Goal: Task Accomplishment & Management: Complete application form

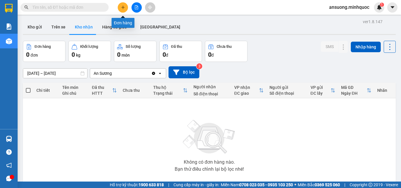
click at [123, 8] on icon "plus" at bounding box center [123, 7] width 4 height 4
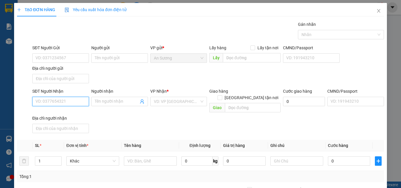
click at [45, 97] on input "SĐT Người Nhận" at bounding box center [60, 101] width 57 height 9
drag, startPoint x: 67, startPoint y: 114, endPoint x: 53, endPoint y: 150, distance: 38.3
click at [66, 115] on div "0378020358 - cam nh" at bounding box center [60, 113] width 49 height 6
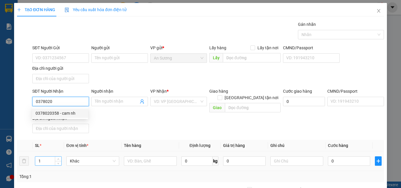
type input "0378020358"
type input "cam nh"
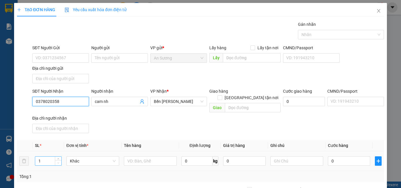
click at [56, 160] on span "Decrease Value" at bounding box center [58, 162] width 6 height 5
type input "0378020358"
click at [57, 158] on span "up" at bounding box center [59, 160] width 4 height 4
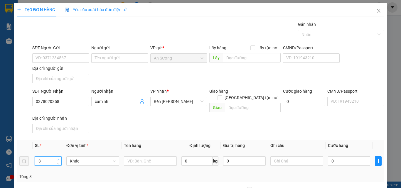
type input "4"
click at [135, 157] on input "text" at bounding box center [150, 161] width 53 height 9
type input "tg cam"
click at [246, 113] on div "SĐT Người Nhận 0378020358 Người nhận cam nh VP Nhận * Bến Xe Ngọc Hồi Giao hàng…" at bounding box center [208, 112] width 354 height 48
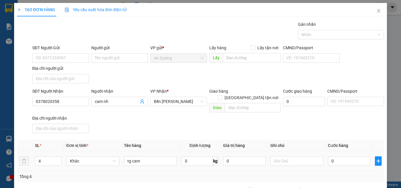
click at [357, 160] on div "0" at bounding box center [349, 161] width 42 height 12
click at [355, 158] on input "0" at bounding box center [349, 161] width 42 height 9
type input "2"
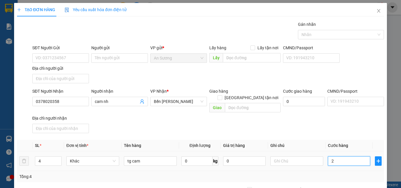
type input "20"
type input "200"
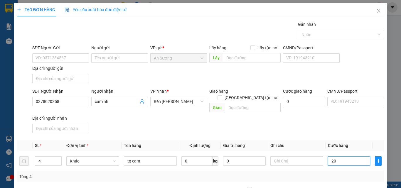
type input "200"
type input "200.000"
click at [347, 131] on div "Transit Pickup Surcharge Ids Transit Deliver Surcharge Ids Transit Deliver Surc…" at bounding box center [200, 137] width 367 height 232
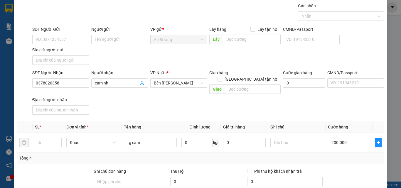
scroll to position [70, 0]
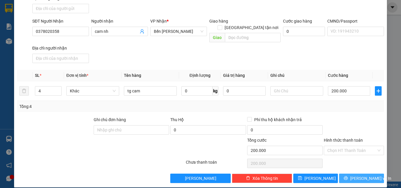
click at [354, 175] on span "[PERSON_NAME] và In" at bounding box center [371, 178] width 41 height 6
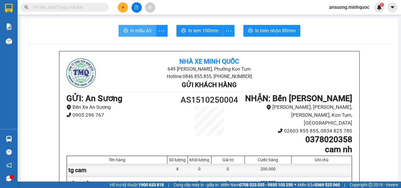
click at [127, 31] on button "In mẫu A5" at bounding box center [138, 31] width 38 height 12
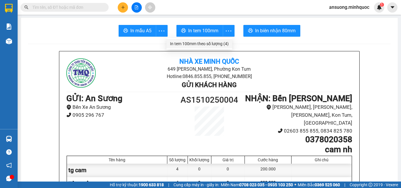
click at [225, 39] on li "In tem 100mm theo số lượng (4)" at bounding box center [200, 43] width 66 height 9
click at [221, 42] on div "In tem 100mm theo số lượng (4)" at bounding box center [199, 44] width 59 height 6
click at [120, 4] on button at bounding box center [123, 7] width 10 height 10
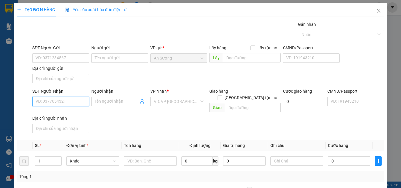
click at [50, 102] on input "SĐT Người Nhận" at bounding box center [60, 101] width 57 height 9
click at [132, 157] on input "text" at bounding box center [150, 161] width 53 height 9
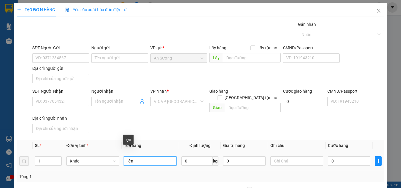
click at [126, 157] on input "iện" at bounding box center [150, 161] width 53 height 9
type input "kiện"
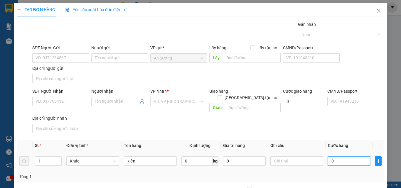
click at [351, 157] on input "0" at bounding box center [349, 161] width 42 height 9
type input "1"
type input "10"
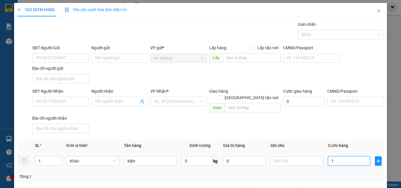
type input "10"
type input "10.000"
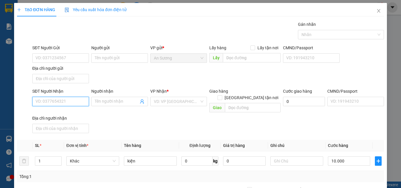
click at [36, 101] on input "SĐT Người Nhận" at bounding box center [60, 101] width 57 height 9
type input "0984836538"
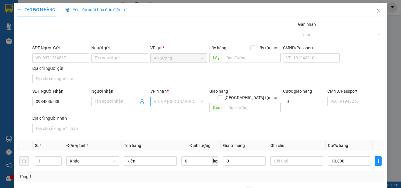
click at [171, 106] on input "search" at bounding box center [177, 101] width 46 height 9
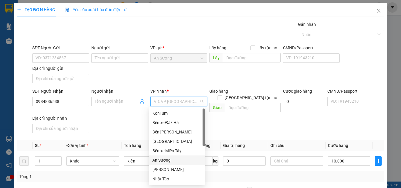
scroll to position [56, 0]
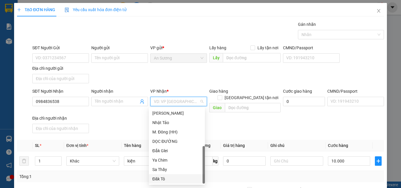
click at [166, 178] on div "Đăk Tô" at bounding box center [177, 179] width 49 height 6
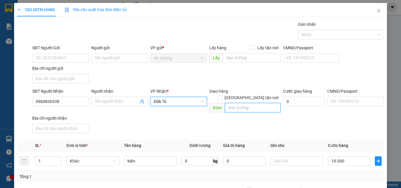
click at [241, 103] on input "text" at bounding box center [253, 107] width 56 height 9
click at [222, 96] on span at bounding box center [220, 98] width 5 height 5
click at [222, 96] on input "[GEOGRAPHIC_DATA] tận nơi" at bounding box center [220, 98] width 4 height 4
click at [222, 96] on span at bounding box center [220, 98] width 5 height 5
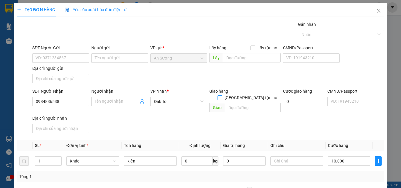
click at [222, 96] on input "[GEOGRAPHIC_DATA] tận nơi" at bounding box center [220, 98] width 4 height 4
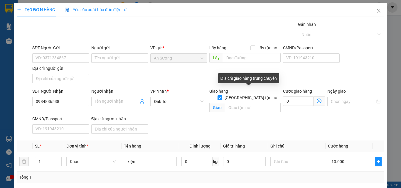
click at [222, 96] on input "[GEOGRAPHIC_DATA] tận nơi" at bounding box center [220, 98] width 4 height 4
checkbox input "false"
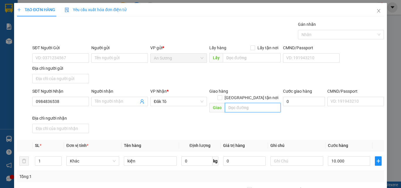
click at [245, 103] on input "text" at bounding box center [253, 107] width 56 height 9
click at [46, 53] on div "SĐT Người Gửi" at bounding box center [60, 49] width 57 height 9
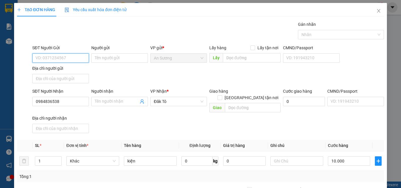
click at [46, 59] on input "SĐT Người Gửi" at bounding box center [60, 57] width 57 height 9
click at [360, 157] on input "10.000" at bounding box center [349, 161] width 42 height 9
type input "1"
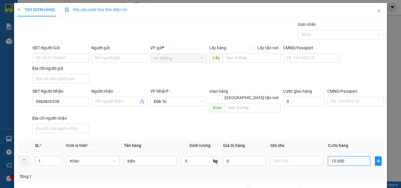
type input "1"
type input "12"
type input "120"
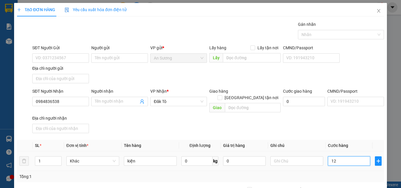
type input "120"
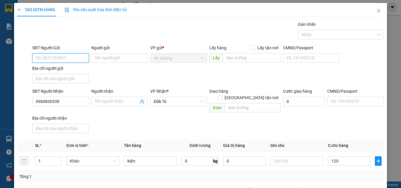
type input "120.000"
click at [62, 62] on input "SĐT Người Gửi" at bounding box center [60, 57] width 57 height 9
drag, startPoint x: 56, startPoint y: 56, endPoint x: 27, endPoint y: 61, distance: 29.1
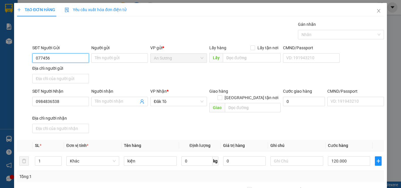
click at [27, 61] on div "SĐT Người Gửi 077456 077456 Người gửi Tên người gửi VP gửi * An Sương Lấy hàng …" at bounding box center [200, 65] width 369 height 41
type input "0328371298"
click at [48, 66] on div "0328371298 - SƠ HÂN" at bounding box center [60, 69] width 56 height 9
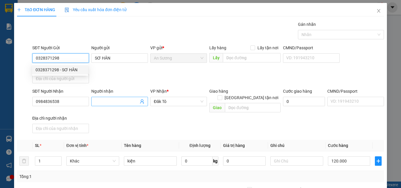
type input "SƠ HÂN"
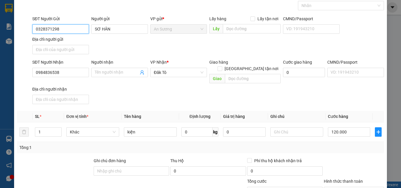
scroll to position [70, 0]
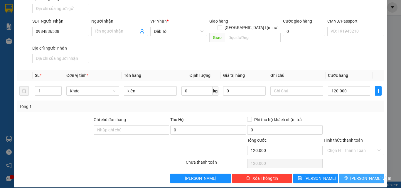
type input "0328371298"
click at [355, 175] on span "[PERSON_NAME] và In" at bounding box center [371, 178] width 41 height 6
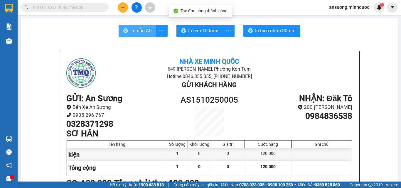
click at [140, 26] on button "In mẫu A5" at bounding box center [138, 31] width 38 height 12
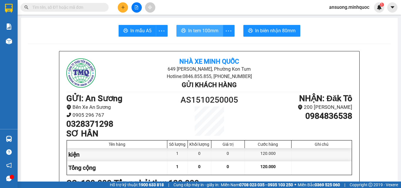
click at [220, 27] on button "In tem 100mm" at bounding box center [200, 31] width 47 height 12
click at [116, 7] on div at bounding box center [137, 7] width 44 height 10
click at [118, 7] on button at bounding box center [123, 7] width 10 height 10
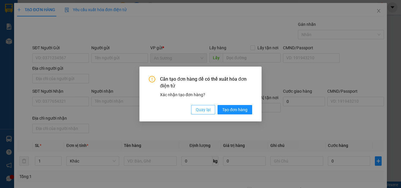
drag, startPoint x: 205, startPoint y: 111, endPoint x: 113, endPoint y: 106, distance: 91.5
click at [205, 112] on span "Quay lại" at bounding box center [203, 110] width 15 height 6
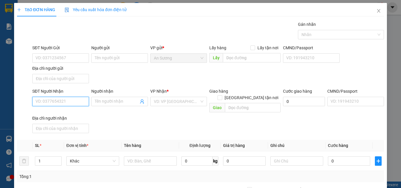
click at [58, 101] on input "SĐT Người Nhận" at bounding box center [60, 101] width 57 height 9
click at [144, 157] on input "text" at bounding box center [150, 161] width 53 height 9
type input "tg"
click at [47, 98] on input "SĐT Người Nhận" at bounding box center [60, 101] width 57 height 9
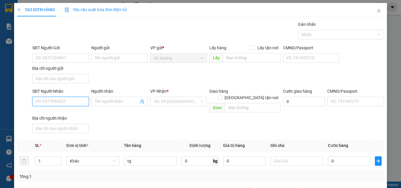
click at [47, 98] on input "SĐT Người Nhận" at bounding box center [60, 101] width 57 height 9
type input "0914416062"
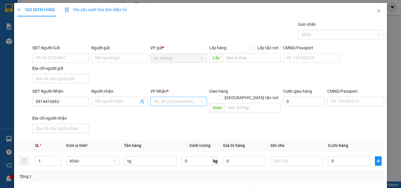
click at [159, 104] on input "search" at bounding box center [177, 101] width 46 height 9
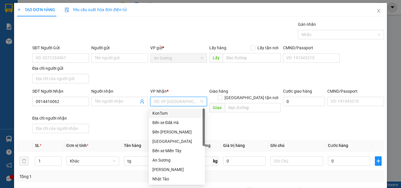
click at [167, 111] on div "KonTum" at bounding box center [177, 113] width 49 height 6
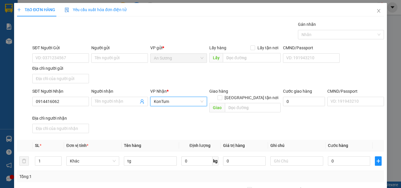
click at [167, 111] on div "SĐT Người Nhận 0914416062 Người nhận Tên người nhận VP Nhận * KonTum KonTum Gia…" at bounding box center [208, 112] width 354 height 48
click at [179, 103] on span "KonTum" at bounding box center [179, 101] width 50 height 9
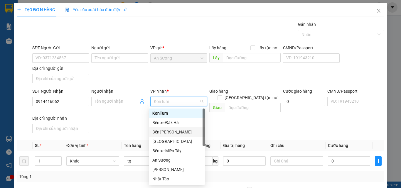
click at [175, 135] on div "Bến [PERSON_NAME]" at bounding box center [177, 132] width 49 height 6
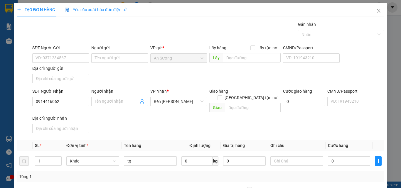
click at [175, 140] on th "Tên hàng" at bounding box center [151, 145] width 58 height 11
click at [114, 118] on div "SĐT Người Nhận 0914416062 Người nhận Tên người nhận VP Nhận * Bến Xe Ngọc Hồi G…" at bounding box center [208, 112] width 354 height 48
click at [352, 157] on input "0" at bounding box center [349, 161] width 42 height 9
type input "7"
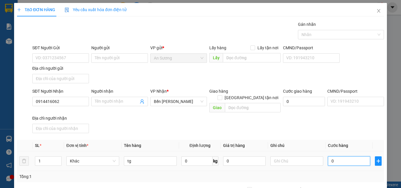
type input "7"
type input "70"
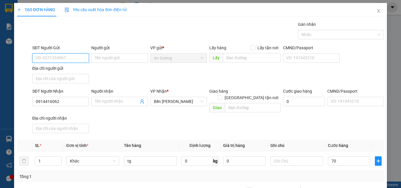
click at [66, 61] on input "SĐT Người Gửi" at bounding box center [60, 57] width 57 height 9
type input "70.000"
click at [67, 61] on input "SĐT Người Gửi" at bounding box center [60, 57] width 57 height 9
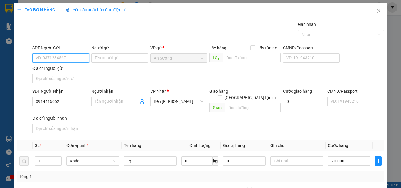
click at [66, 61] on input "SĐT Người Gửi" at bounding box center [60, 57] width 57 height 9
click at [69, 59] on input "SĐT Người Gửi" at bounding box center [60, 57] width 57 height 9
type input "0909473993"
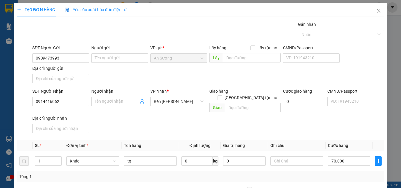
drag, startPoint x: 175, startPoint y: 71, endPoint x: 184, endPoint y: 76, distance: 9.6
click at [180, 73] on div "SĐT Người Gửi 0909473993 0909473993 Người gửi Tên người gửi VP gửi * An Sương L…" at bounding box center [208, 65] width 354 height 41
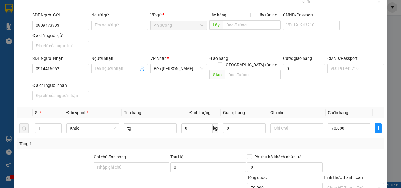
scroll to position [70, 0]
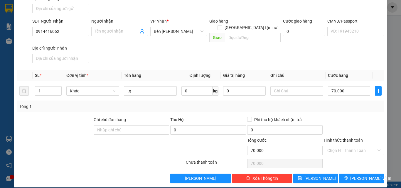
drag, startPoint x: 351, startPoint y: 167, endPoint x: 361, endPoint y: 164, distance: 10.4
click at [361, 164] on div "Transit Pickup Surcharge Ids Transit Deliver Surcharge Ids Transit Deliver Surc…" at bounding box center [200, 67] width 367 height 232
click at [354, 175] on span "[PERSON_NAME] và In" at bounding box center [371, 178] width 41 height 6
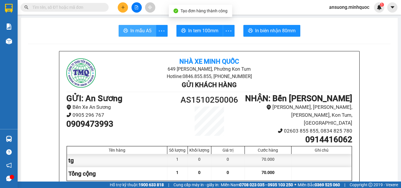
click at [135, 27] on button "In mẫu A5" at bounding box center [138, 31] width 38 height 12
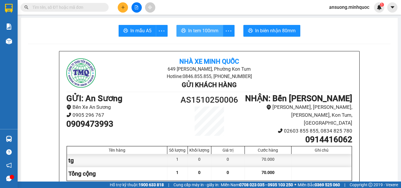
click at [210, 33] on span "In tem 100mm" at bounding box center [203, 30] width 30 height 7
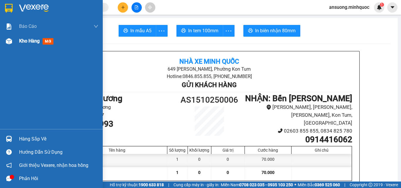
click at [15, 46] on div "Kho hàng mới" at bounding box center [51, 41] width 103 height 15
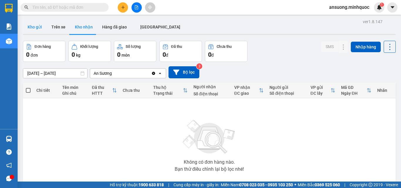
click at [31, 21] on button "Kho gửi" at bounding box center [35, 27] width 24 height 14
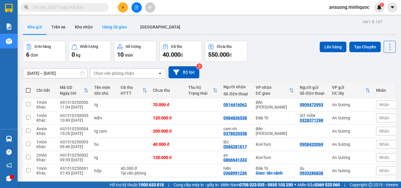
click at [101, 24] on button "Hàng đã giao" at bounding box center [115, 27] width 34 height 14
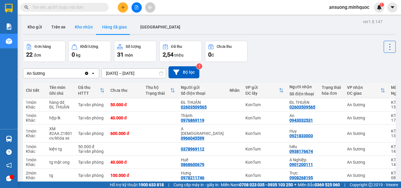
drag, startPoint x: 101, startPoint y: 24, endPoint x: 93, endPoint y: 21, distance: 8.5
click at [93, 21] on div "Kho gửi Trên [PERSON_NAME] nhận Hàng đã giao [GEOGRAPHIC_DATA]" at bounding box center [209, 28] width 373 height 16
click at [93, 22] on button "Kho nhận" at bounding box center [83, 27] width 27 height 14
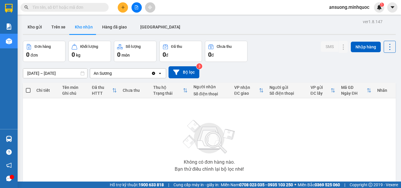
click at [89, 26] on button "Kho nhận" at bounding box center [83, 27] width 27 height 14
click at [27, 24] on button "Kho gửi" at bounding box center [35, 27] width 24 height 14
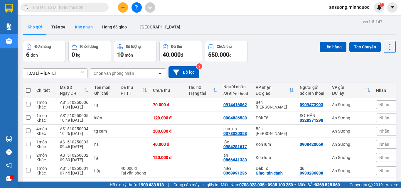
click at [80, 25] on button "Kho nhận" at bounding box center [83, 27] width 27 height 14
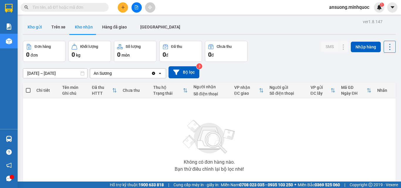
click at [30, 28] on button "Kho gửi" at bounding box center [35, 27] width 24 height 14
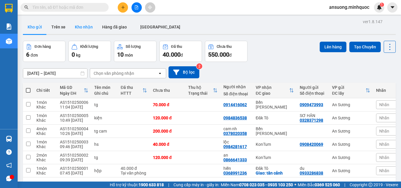
click at [77, 28] on button "Kho nhận" at bounding box center [83, 27] width 27 height 14
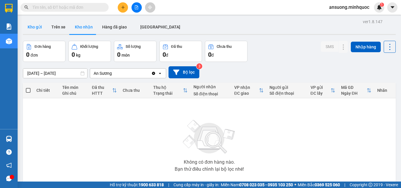
click at [32, 29] on button "Kho gửi" at bounding box center [35, 27] width 24 height 14
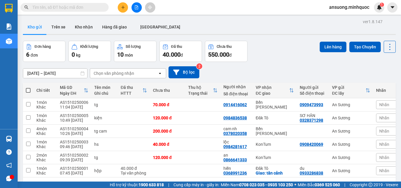
click at [125, 6] on button at bounding box center [123, 7] width 10 height 10
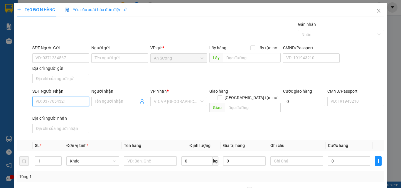
click at [53, 101] on input "SĐT Người Nhận" at bounding box center [60, 101] width 57 height 9
click at [63, 114] on div "0335382391" at bounding box center [60, 113] width 49 height 6
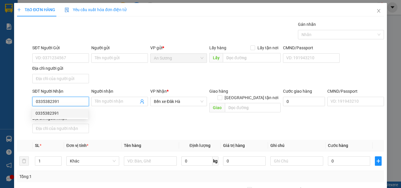
type input "0335382391"
drag, startPoint x: 140, startPoint y: 132, endPoint x: 140, endPoint y: 144, distance: 12.0
click at [140, 135] on div "Transit Pickup Surcharge Ids Transit Deliver Surcharge Ids Transit Deliver Surc…" at bounding box center [200, 137] width 367 height 232
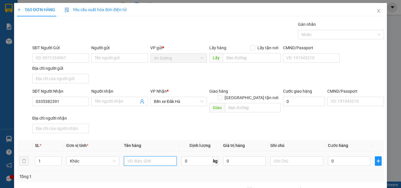
click at [138, 157] on input "text" at bounding box center [150, 161] width 53 height 9
type input "bì thuốc"
drag, startPoint x: 183, startPoint y: 131, endPoint x: 282, endPoint y: 158, distance: 102.3
click at [187, 132] on div "Transit Pickup Surcharge Ids Transit Deliver Surcharge Ids Transit Deliver Surc…" at bounding box center [200, 137] width 367 height 232
click at [336, 157] on input "0" at bounding box center [349, 161] width 42 height 9
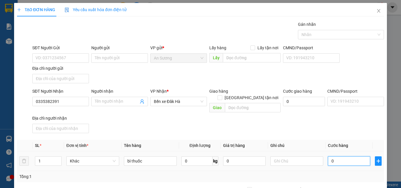
type input "4"
type input "40"
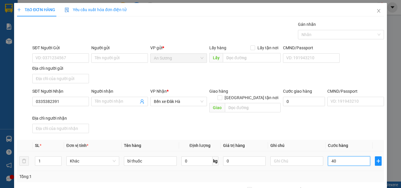
type input "40"
click at [287, 116] on div "SĐT Người Nhận 0335382391 Người nhận Tên người nhận VP Nhận * Bến xe Đăk Hà Gia…" at bounding box center [208, 112] width 354 height 48
type input "40.000"
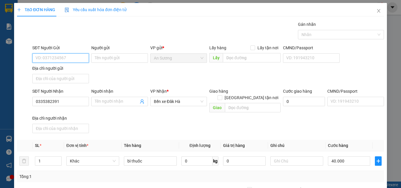
click at [62, 60] on input "SĐT Người Gửi" at bounding box center [60, 57] width 57 height 9
drag, startPoint x: 65, startPoint y: 70, endPoint x: 71, endPoint y: 72, distance: 6.4
click at [71, 72] on div "0824632341" at bounding box center [60, 70] width 49 height 6
type input "0824632341"
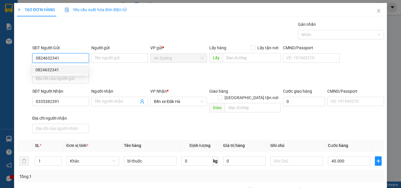
click at [71, 71] on div "0824632341" at bounding box center [60, 70] width 49 height 6
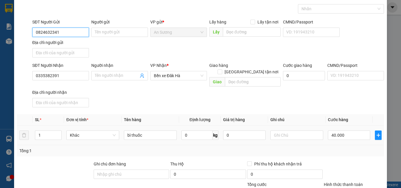
scroll to position [70, 0]
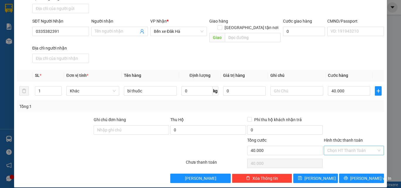
click at [332, 146] on input "Hình thức thanh toán" at bounding box center [352, 150] width 49 height 9
click at [336, 155] on div "Tại văn phòng" at bounding box center [350, 156] width 53 height 6
type input "0"
click at [364, 175] on span "[PERSON_NAME] và In" at bounding box center [371, 178] width 41 height 6
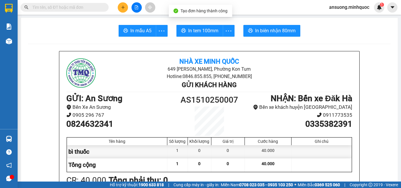
click at [207, 36] on button "In tem 100mm" at bounding box center [200, 31] width 47 height 12
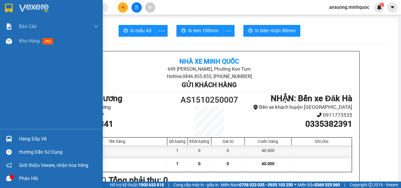
click at [7, 48] on div "Báo cáo Báo cáo dòng tiền (nhà xe) Báo cáo dòng tiền (nhân viên) Báo cáo dòng t…" at bounding box center [51, 74] width 103 height 110
click at [7, 45] on div at bounding box center [9, 41] width 10 height 10
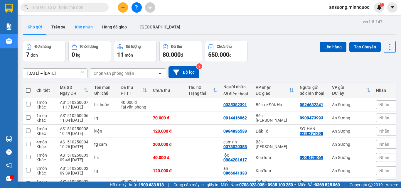
click at [88, 24] on button "Kho nhận" at bounding box center [83, 27] width 27 height 14
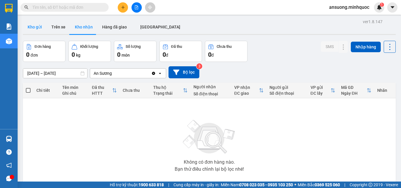
click at [33, 31] on button "Kho gửi" at bounding box center [35, 27] width 24 height 14
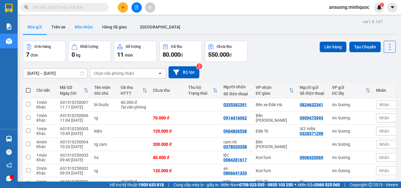
click at [85, 26] on button "Kho nhận" at bounding box center [83, 27] width 27 height 14
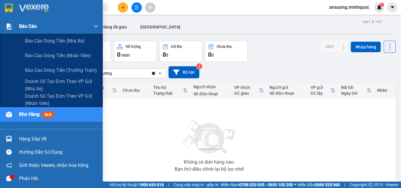
click at [25, 27] on span "Báo cáo" at bounding box center [28, 26] width 18 height 7
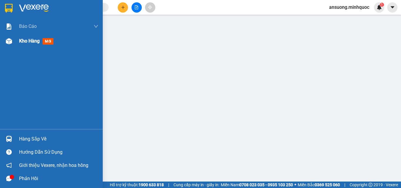
click at [17, 45] on div "Kho hàng mới" at bounding box center [51, 41] width 103 height 15
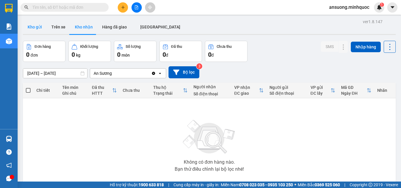
click at [29, 26] on button "Kho gửi" at bounding box center [35, 27] width 24 height 14
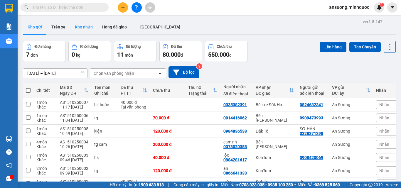
click at [87, 26] on button "Kho nhận" at bounding box center [83, 27] width 27 height 14
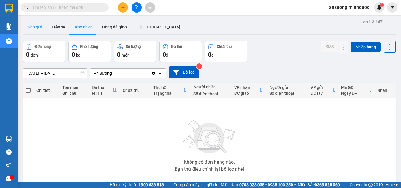
click at [32, 26] on button "Kho gửi" at bounding box center [35, 27] width 24 height 14
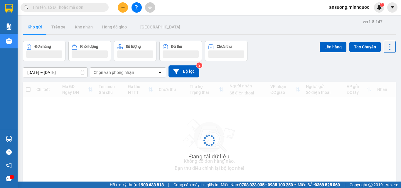
click at [32, 26] on button "Kho gửi" at bounding box center [35, 27] width 24 height 14
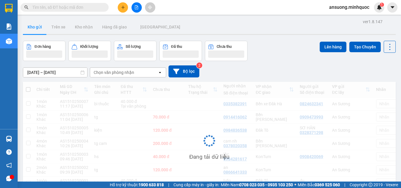
click at [32, 26] on button "Kho gửi" at bounding box center [35, 27] width 24 height 14
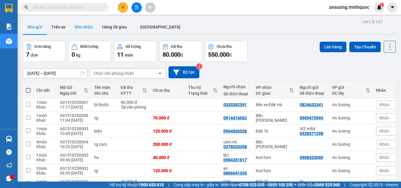
click at [84, 25] on button "Kho nhận" at bounding box center [83, 27] width 27 height 14
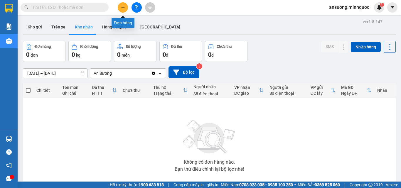
click at [120, 8] on button at bounding box center [123, 7] width 10 height 10
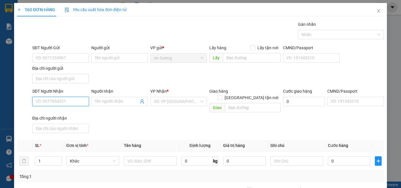
click at [49, 101] on input "SĐT Người Nhận" at bounding box center [60, 101] width 57 height 9
click at [53, 101] on input "SĐT Người Nhận" at bounding box center [60, 101] width 57 height 9
type input "0837032246"
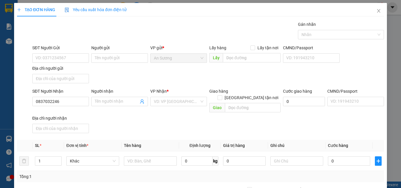
click at [114, 116] on div "SĐT Người Nhận 0837032246 Người nhận Tên người nhận VP Nhận * VD: VP [GEOGRAPHI…" at bounding box center [208, 112] width 354 height 48
click at [162, 101] on input "search" at bounding box center [177, 101] width 46 height 9
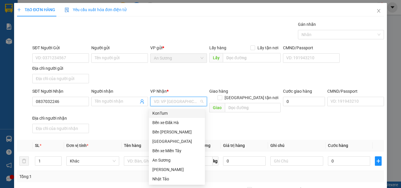
click at [163, 115] on div "KonTum" at bounding box center [177, 113] width 49 height 6
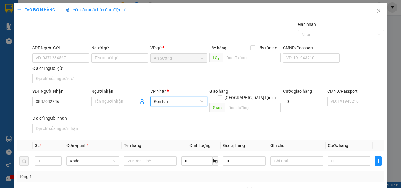
drag, startPoint x: 118, startPoint y: 121, endPoint x: 98, endPoint y: 95, distance: 32.9
click at [117, 115] on div "SĐT Người Nhận 0837032246 Người nhận Tên người nhận VP Nhận * KonTum KonTum Gia…" at bounding box center [208, 112] width 354 height 48
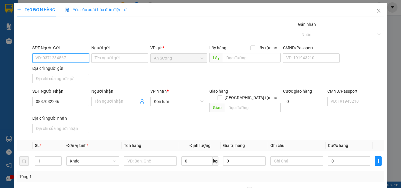
click at [58, 57] on input "SĐT Người Gửi" at bounding box center [60, 57] width 57 height 9
drag, startPoint x: 57, startPoint y: 57, endPoint x: 30, endPoint y: 64, distance: 27.8
click at [30, 64] on div "SĐT Người Gửi 0789 0789 Người gửi Tên người gửi VP gửi * An Sương Lấy hàng Lấy …" at bounding box center [200, 65] width 369 height 41
click at [65, 70] on div "0797870826" at bounding box center [60, 70] width 49 height 6
type input "0797870826"
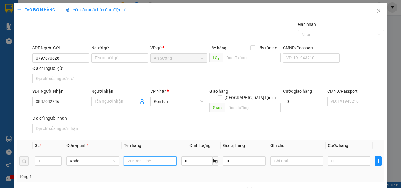
click at [136, 157] on input "text" at bounding box center [150, 161] width 53 height 9
type input "bt hs"
drag, startPoint x: 174, startPoint y: 119, endPoint x: 321, endPoint y: 168, distance: 154.4
click at [176, 119] on div "SĐT Người Nhận 0837032246 Người nhận Tên người nhận VP Nhận * KonTum Giao hàng …" at bounding box center [208, 112] width 354 height 48
click at [337, 157] on input "0" at bounding box center [349, 161] width 42 height 9
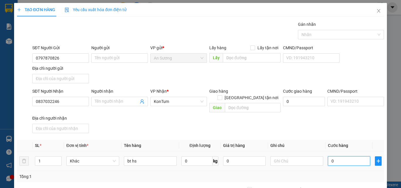
type input "4"
click at [332, 120] on div "SĐT Người Nhận 0837032246 Người nhận Tên người nhận VP Nhận * KonTum Giao hàng …" at bounding box center [208, 112] width 354 height 48
type input "4.000"
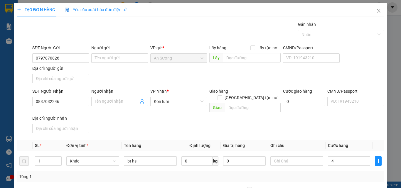
type input "4.000"
click at [354, 159] on input "4.000" at bounding box center [349, 161] width 42 height 9
type input "4"
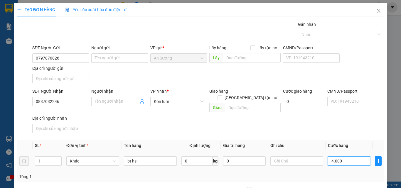
type input "4"
type input "40"
type input "40.000"
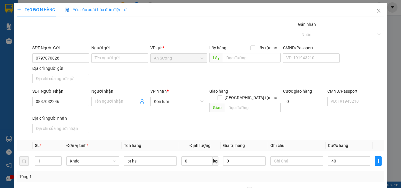
type input "40.000"
click at [342, 128] on div "SĐT Người Nhận 0837032246 Người nhận Tên người nhận VP Nhận * KonTum Giao hàng …" at bounding box center [208, 112] width 354 height 48
type input "0"
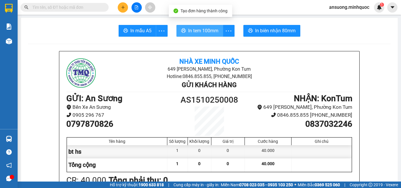
click at [215, 29] on span "In tem 100mm" at bounding box center [203, 30] width 30 height 7
click at [214, 30] on span "In tem 100mm" at bounding box center [203, 30] width 30 height 7
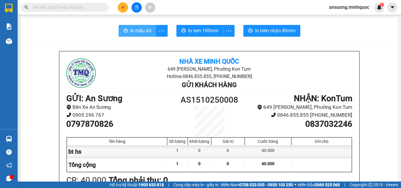
click at [135, 32] on span "In mẫu A5" at bounding box center [140, 30] width 21 height 7
